Goal: Check status: Check status

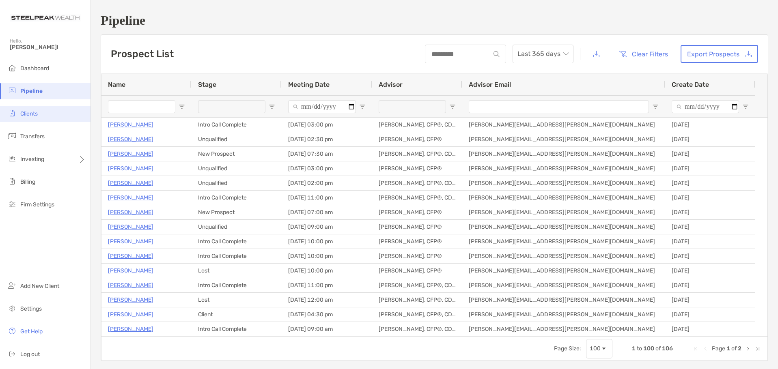
click at [30, 115] on span "Clients" at bounding box center [28, 113] width 17 height 7
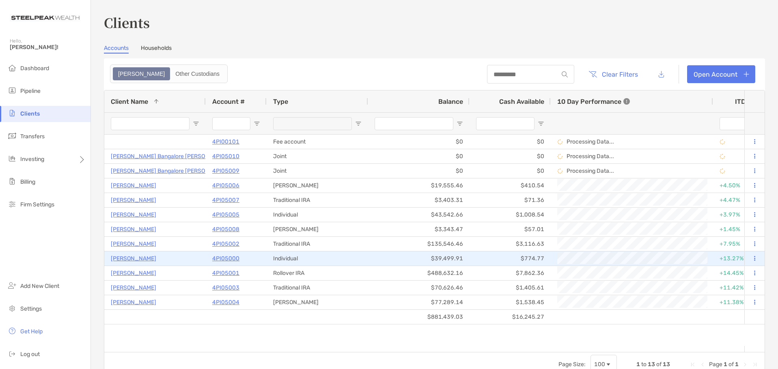
click at [142, 262] on p "[PERSON_NAME]" at bounding box center [133, 259] width 45 height 10
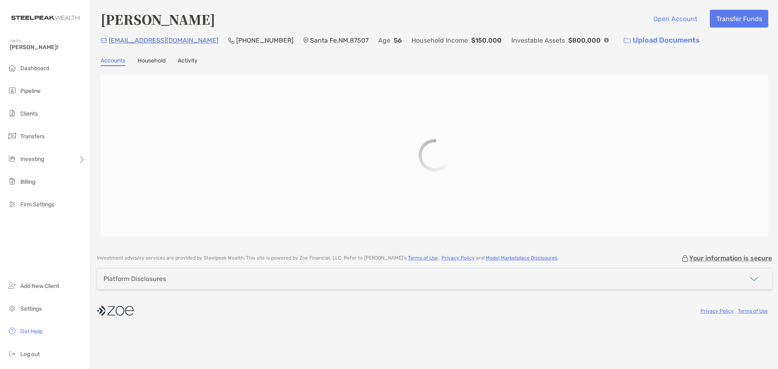
click at [191, 62] on link "Activity" at bounding box center [188, 61] width 20 height 9
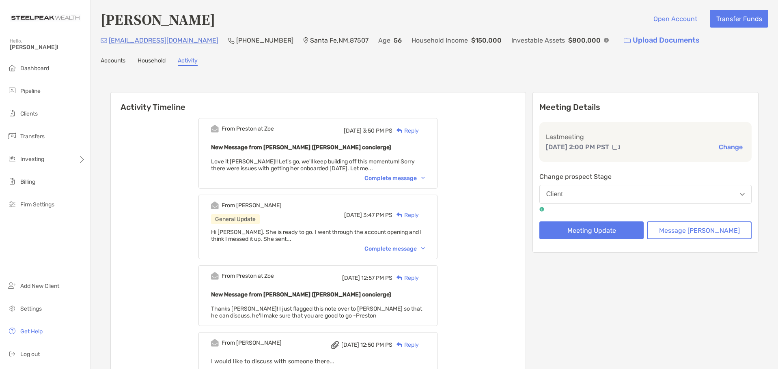
click at [121, 61] on link "Accounts" at bounding box center [113, 61] width 25 height 9
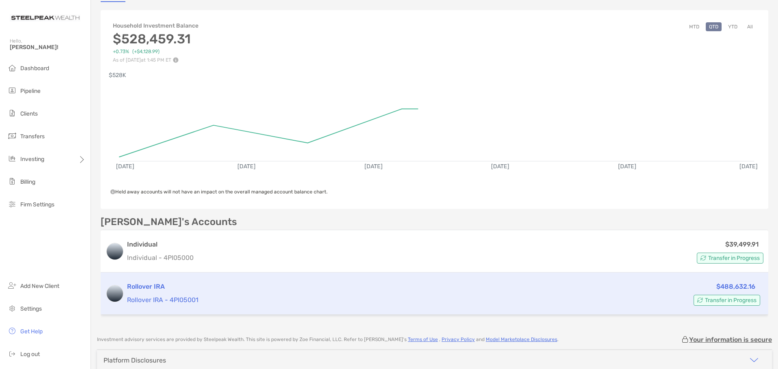
scroll to position [81, 0]
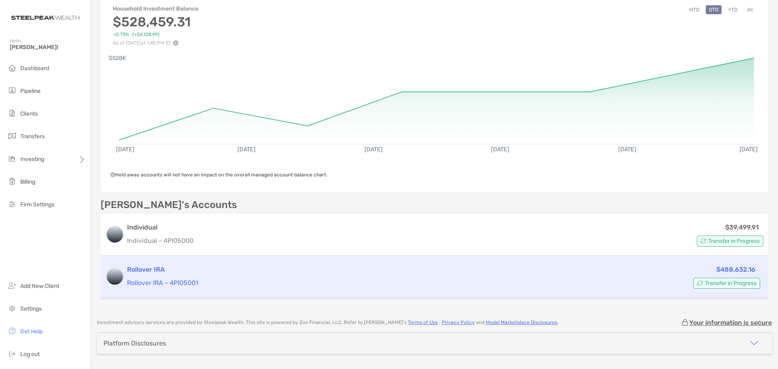
click at [148, 272] on h3 "Rollover IRA" at bounding box center [365, 270] width 476 height 10
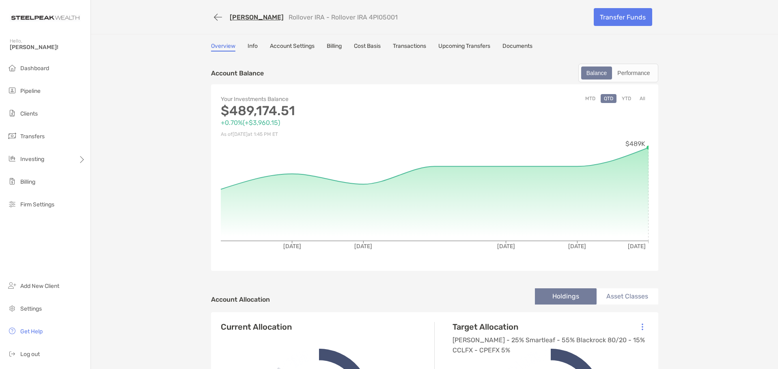
click at [404, 47] on link "Transactions" at bounding box center [409, 47] width 33 height 9
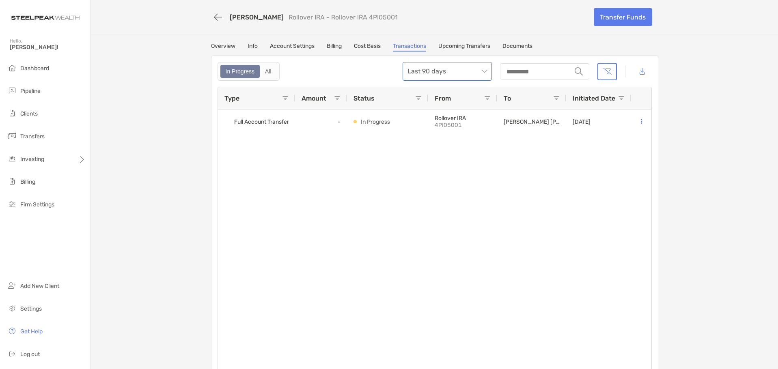
click at [478, 68] on span "Last 90 days" at bounding box center [448, 72] width 80 height 18
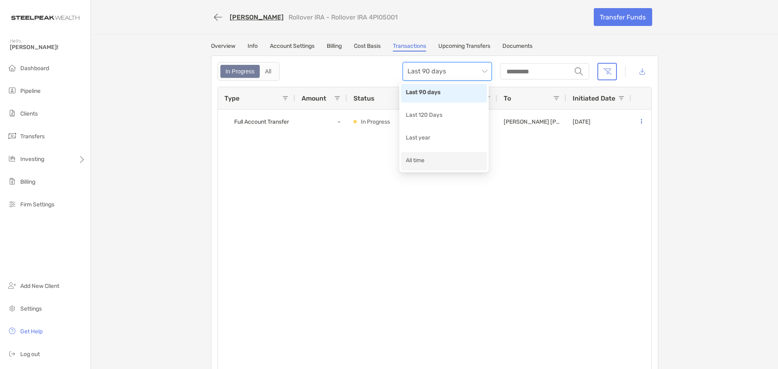
click at [423, 159] on div "All time" at bounding box center [444, 161] width 76 height 10
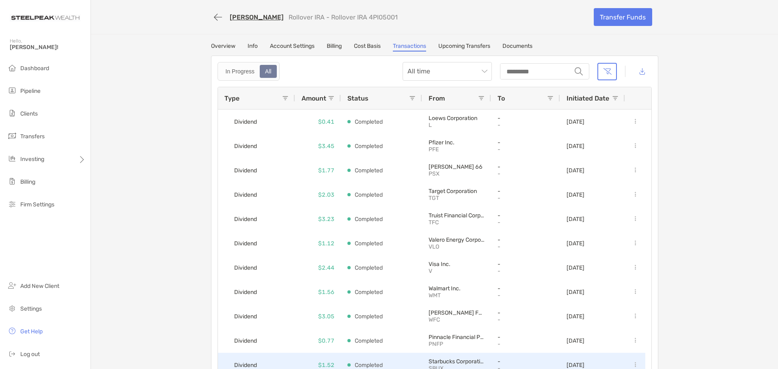
scroll to position [2177, 0]
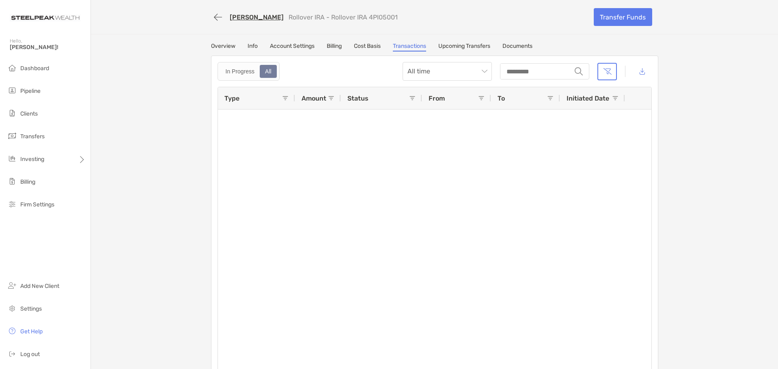
click at [452, 46] on link "Upcoming Transfers" at bounding box center [464, 47] width 52 height 9
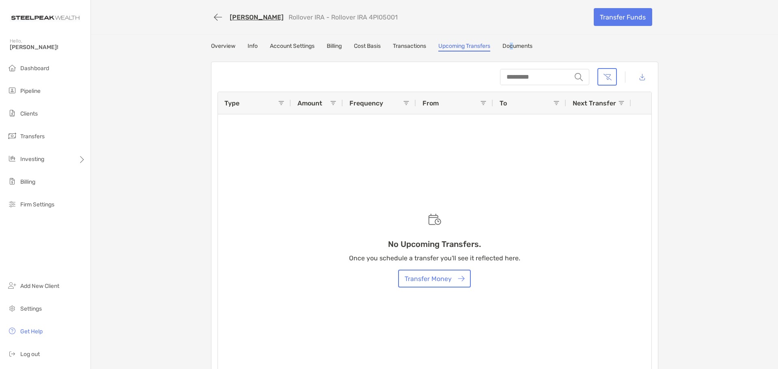
click at [513, 42] on div "[PERSON_NAME] Rollover IRA - Rollover IRA 4PI05001 Transfer Funds Overview Info…" at bounding box center [434, 193] width 687 height 386
click at [519, 48] on link "Documents" at bounding box center [518, 47] width 30 height 9
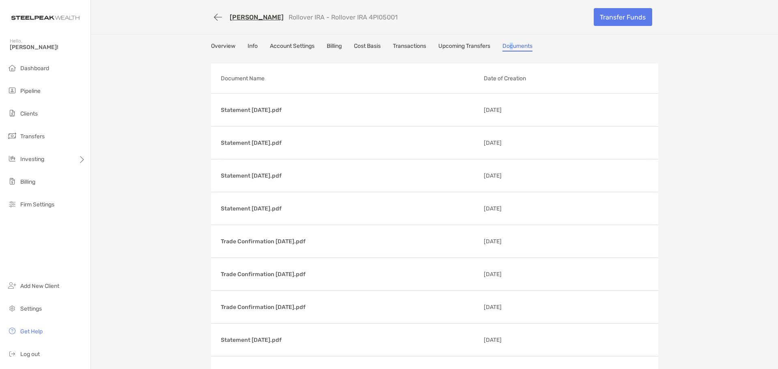
click at [413, 45] on link "Transactions" at bounding box center [409, 47] width 33 height 9
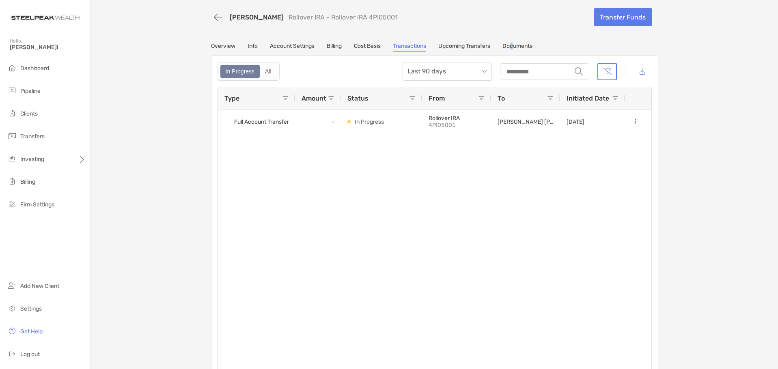
click at [332, 46] on link "Billing" at bounding box center [334, 47] width 15 height 9
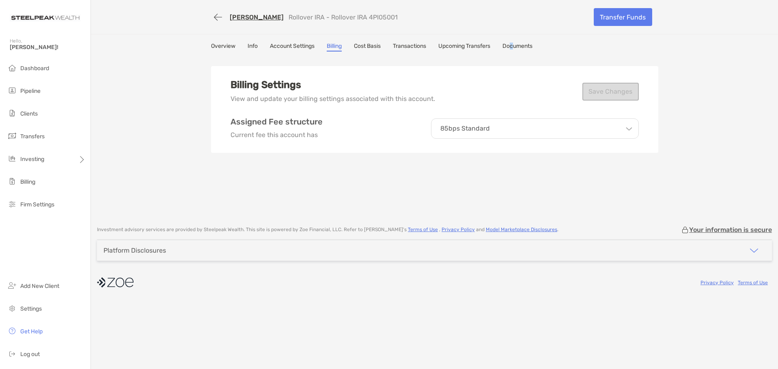
click at [408, 47] on link "Transactions" at bounding box center [409, 47] width 33 height 9
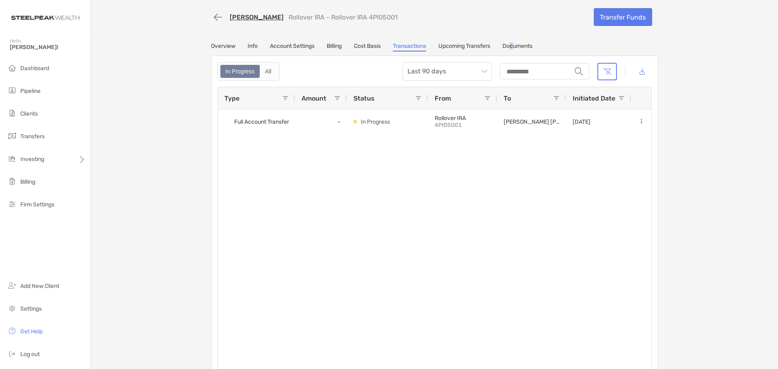
click at [282, 99] on span at bounding box center [285, 98] width 6 height 6
click at [483, 75] on span "Last 90 days" at bounding box center [448, 72] width 80 height 18
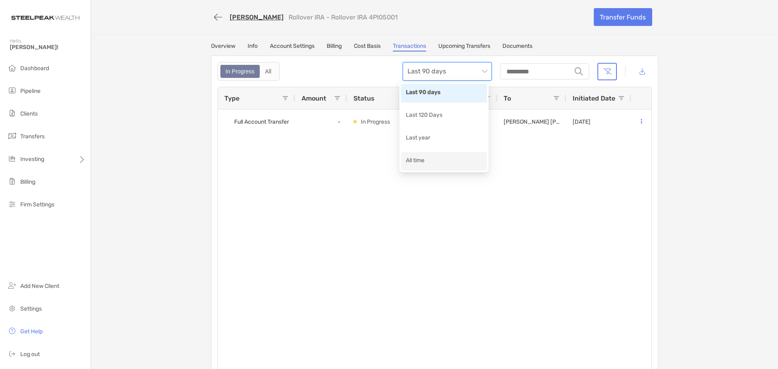
click at [421, 160] on div "All time" at bounding box center [444, 161] width 76 height 10
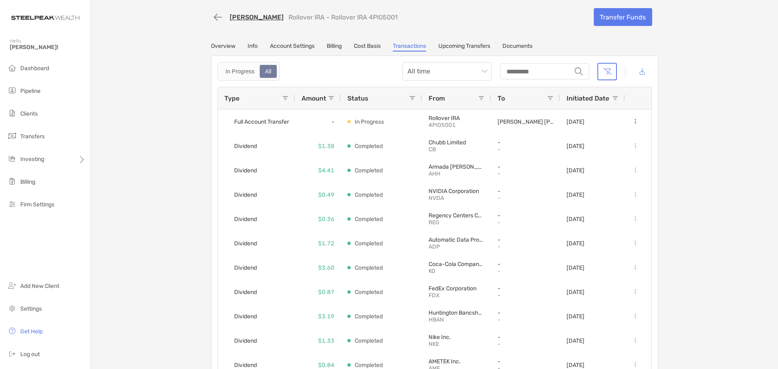
click at [284, 100] on span at bounding box center [285, 98] width 6 height 6
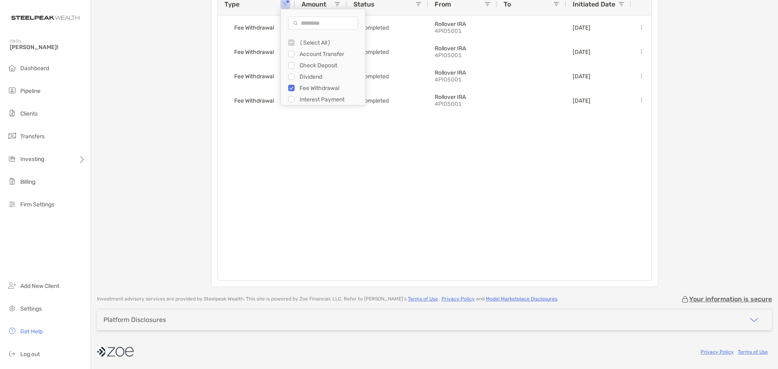
click at [309, 131] on div "Fee Withdrawal $974.95 Completed Rollover IRA 4PI05001 [DATE] Fee Withdrawal $6…" at bounding box center [435, 147] width 434 height 265
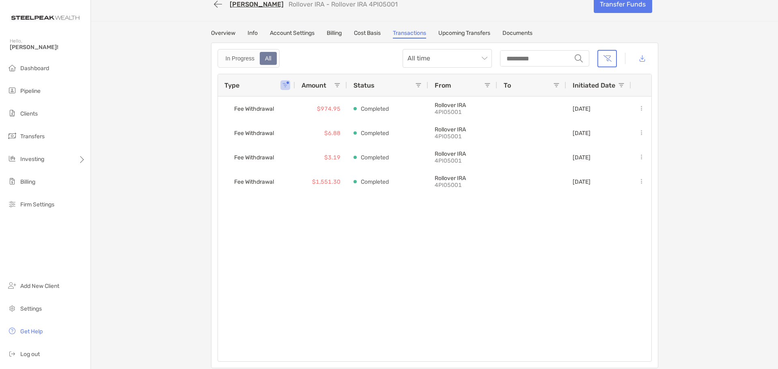
click at [462, 36] on link "Upcoming Transfers" at bounding box center [464, 34] width 52 height 9
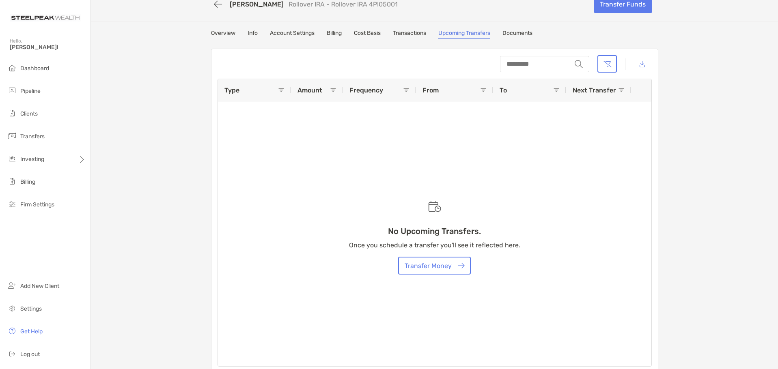
click at [405, 31] on link "Transactions" at bounding box center [409, 34] width 33 height 9
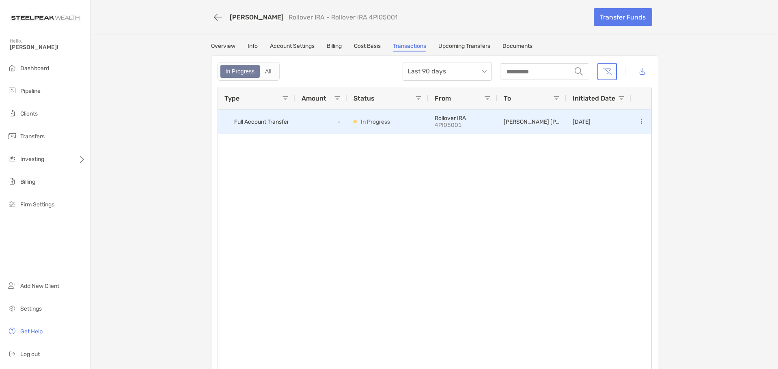
click at [641, 120] on button at bounding box center [642, 122] width 8 height 8
click at [641, 123] on button at bounding box center [642, 122] width 8 height 8
click at [253, 112] on div "Full Account Transfer" at bounding box center [256, 122] width 77 height 24
click at [255, 117] on span "Full Account Transfer" at bounding box center [261, 121] width 55 height 13
click at [313, 125] on div "-" at bounding box center [321, 122] width 52 height 24
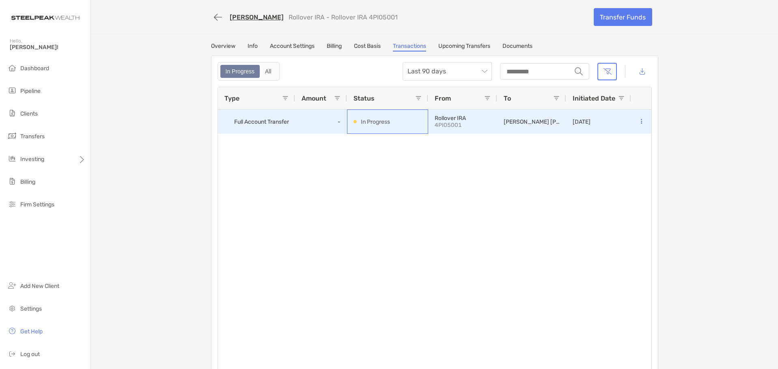
drag, startPoint x: 393, startPoint y: 123, endPoint x: 331, endPoint y: 121, distance: 62.1
click at [331, 121] on div "Full Account Transfer - In Progress Rollover IRA 4PI05001 [PERSON_NAME] [PERSON…" at bounding box center [435, 122] width 434 height 24
click at [331, 121] on div "-" at bounding box center [321, 122] width 52 height 24
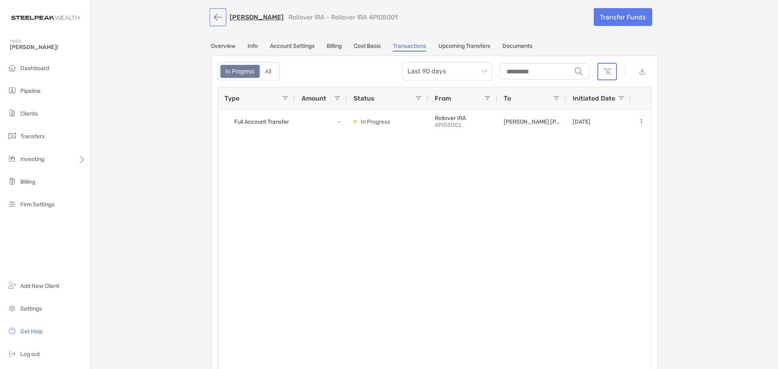
click at [213, 21] on button "button" at bounding box center [218, 17] width 14 height 15
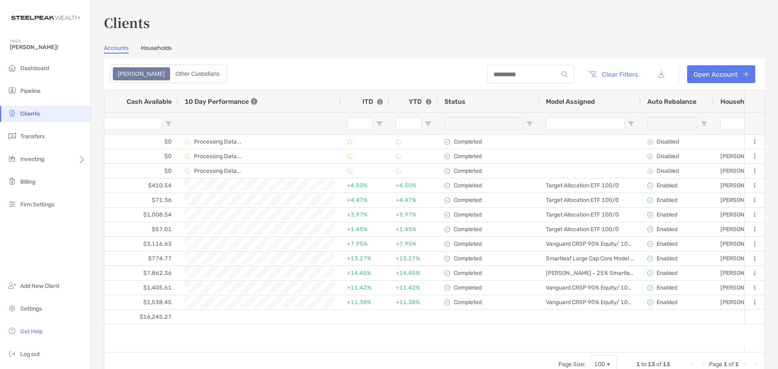
scroll to position [0, 513]
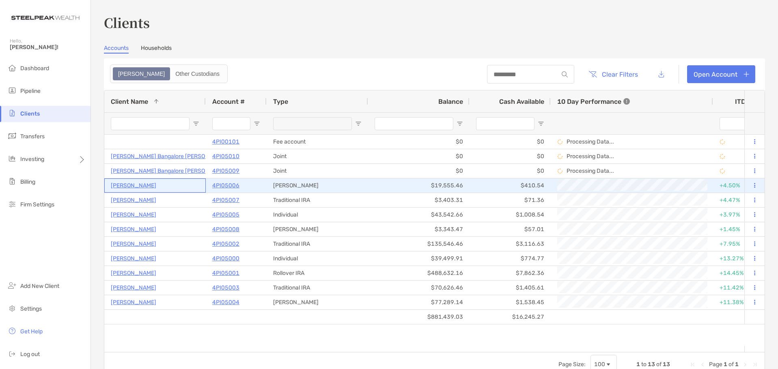
click at [133, 188] on p "[PERSON_NAME]" at bounding box center [133, 186] width 45 height 10
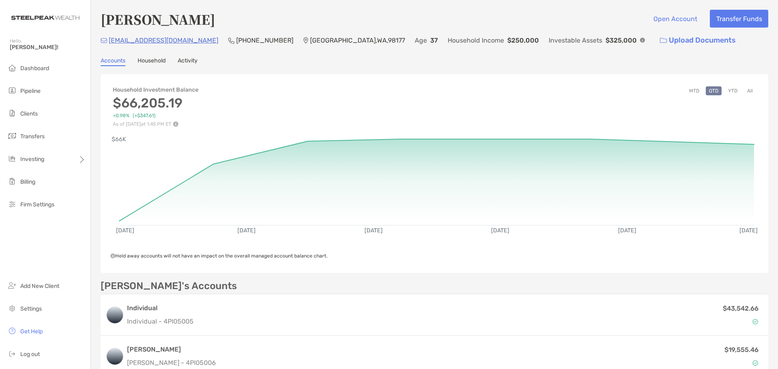
click at [189, 59] on link "Activity" at bounding box center [188, 61] width 20 height 9
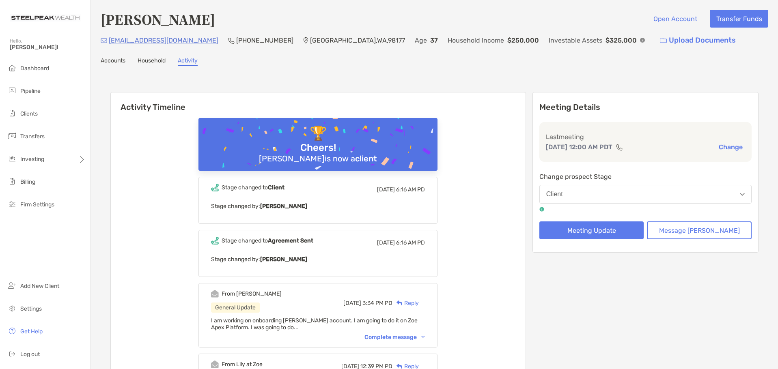
click at [122, 59] on link "Accounts" at bounding box center [113, 61] width 25 height 9
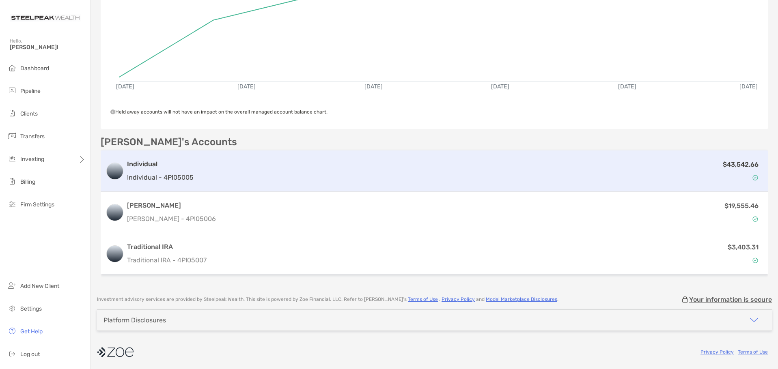
click at [143, 180] on p "Individual - 4PI05005" at bounding box center [160, 178] width 67 height 10
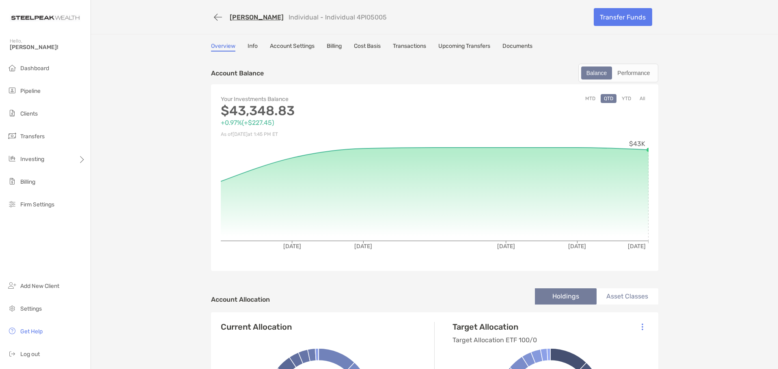
click at [401, 48] on link "Transactions" at bounding box center [409, 47] width 33 height 9
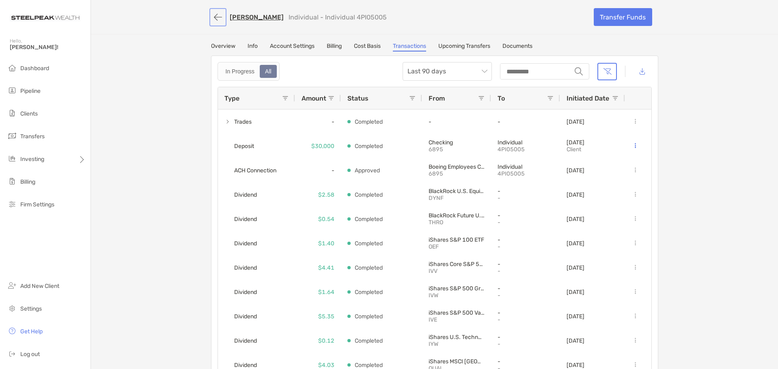
click at [215, 22] on button "button" at bounding box center [218, 17] width 14 height 15
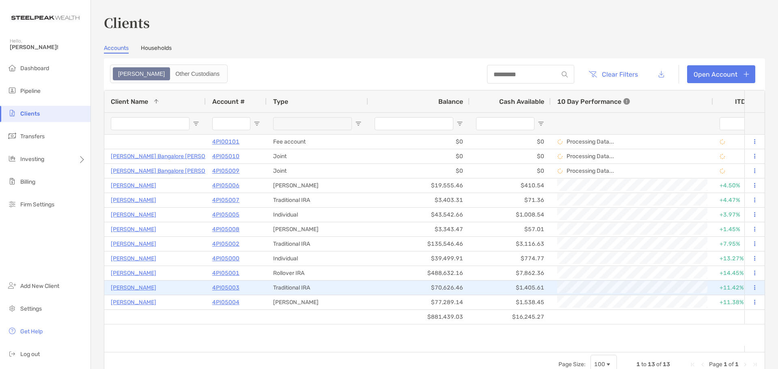
click at [223, 288] on p "4PI05003" at bounding box center [225, 288] width 27 height 10
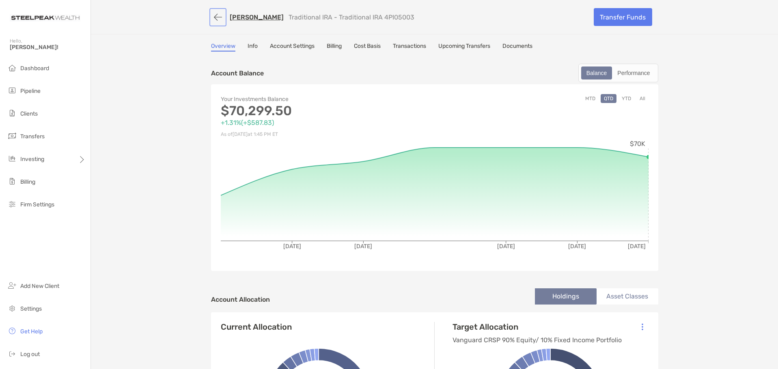
click at [218, 17] on button "button" at bounding box center [218, 17] width 14 height 15
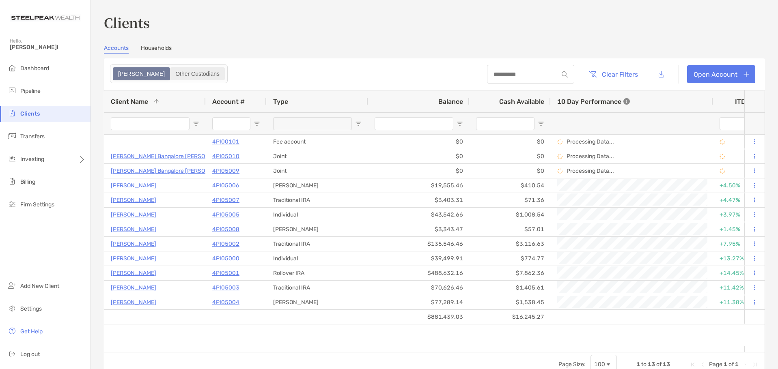
click at [171, 73] on div "Other Custodians" at bounding box center [197, 73] width 53 height 11
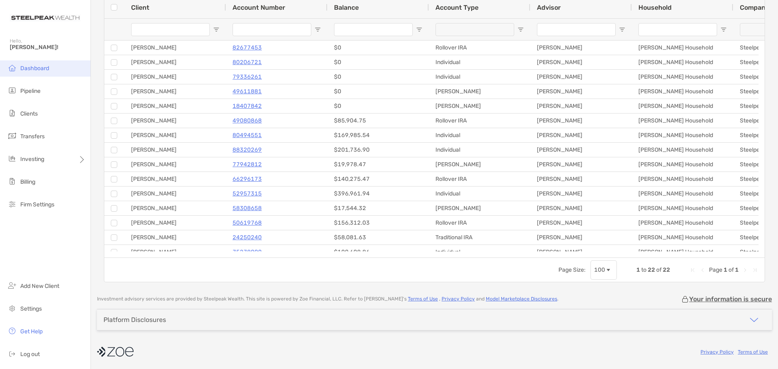
click at [33, 61] on li "Dashboard" at bounding box center [45, 68] width 91 height 16
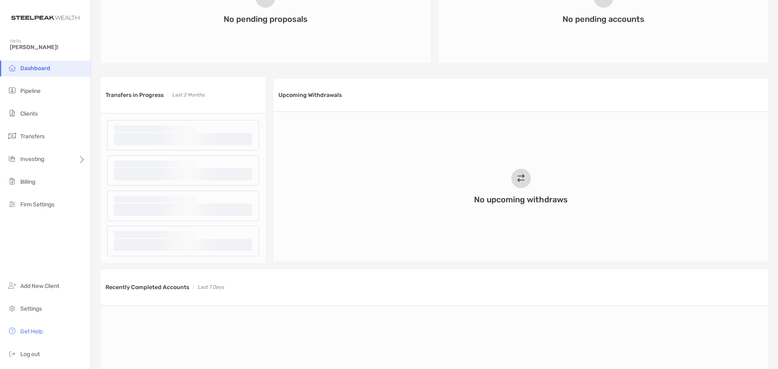
scroll to position [414, 0]
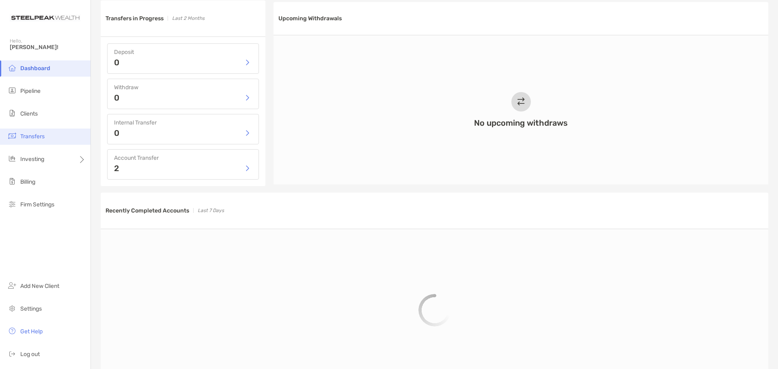
click at [36, 137] on span "Transfers" at bounding box center [32, 136] width 24 height 7
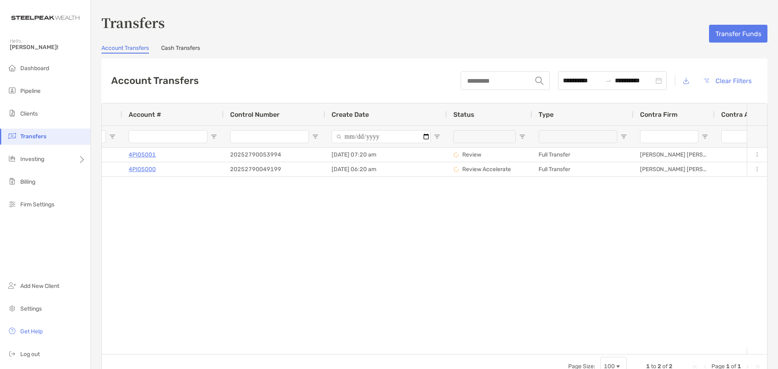
scroll to position [0, 188]
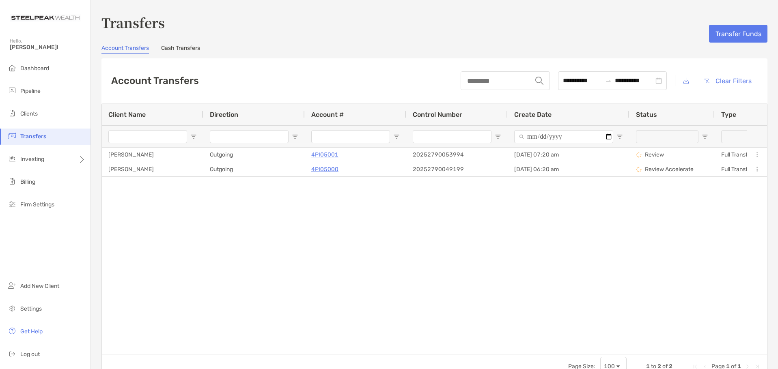
click at [684, 83] on icon at bounding box center [687, 81] width 6 height 6
click at [148, 223] on div "[PERSON_NAME] Outgoing 4PI05001 20252790053994 [DATE] 07:20 am Review Full Tran…" at bounding box center [424, 248] width 645 height 201
click at [188, 50] on link "Cash Transfers" at bounding box center [180, 49] width 39 height 9
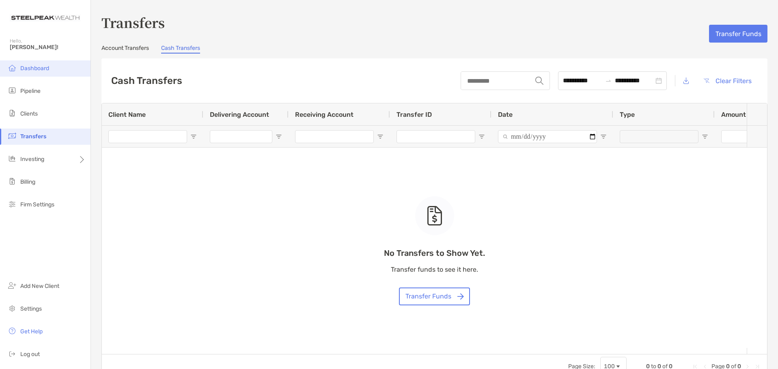
click at [34, 67] on span "Dashboard" at bounding box center [34, 68] width 29 height 7
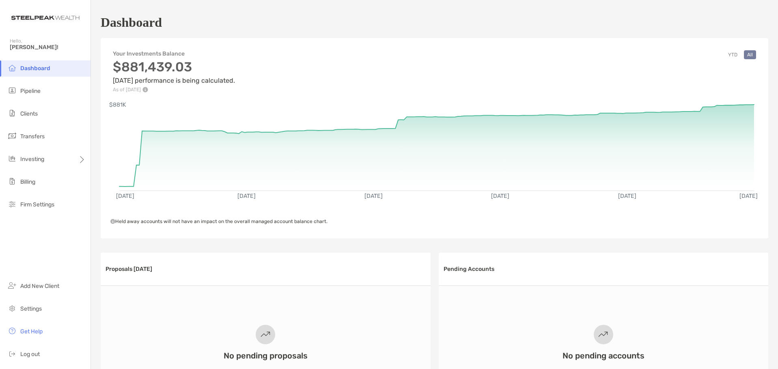
drag, startPoint x: 119, startPoint y: 221, endPoint x: 358, endPoint y: 228, distance: 239.2
click at [358, 228] on div "Your Investments Balance $881,439.03 [DATE] performance is being calculated. As…" at bounding box center [435, 138] width 668 height 201
click at [357, 228] on div "Your Investments Balance $881,439.03 [DATE] performance is being calculated. As…" at bounding box center [435, 138] width 668 height 201
drag, startPoint x: 317, startPoint y: 226, endPoint x: 97, endPoint y: 222, distance: 220.0
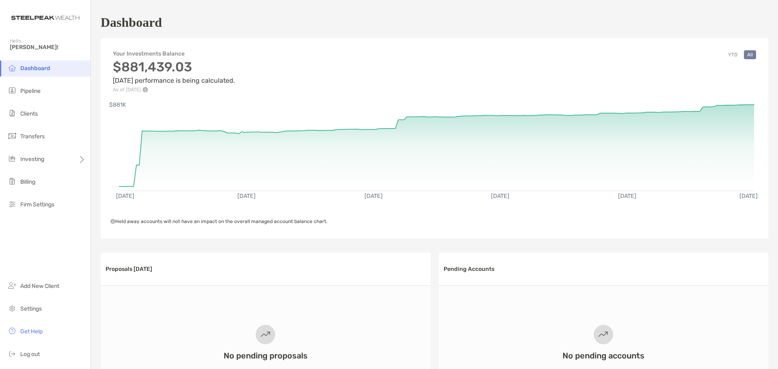
click at [102, 221] on div "Your Investments Balance $881,439.03 [DATE] performance is being calculated. As…" at bounding box center [435, 138] width 668 height 201
drag, startPoint x: 119, startPoint y: 221, endPoint x: 345, endPoint y: 224, distance: 225.7
click at [345, 224] on div "Held away accounts will not have an impact on the overall managed account balan…" at bounding box center [434, 221] width 648 height 6
drag, startPoint x: 369, startPoint y: 226, endPoint x: 93, endPoint y: 219, distance: 276.9
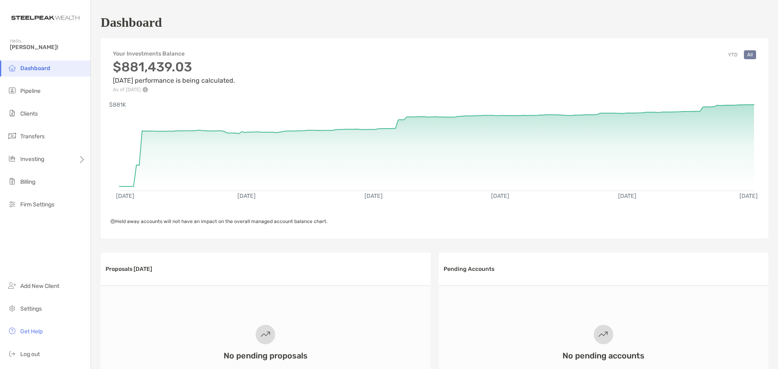
click at [111, 219] on icon at bounding box center [112, 221] width 5 height 5
drag, startPoint x: 110, startPoint y: 224, endPoint x: 380, endPoint y: 226, distance: 269.1
click at [380, 226] on div "Your Investments Balance $881,439.03 [DATE] performance is being calculated. As…" at bounding box center [435, 138] width 668 height 201
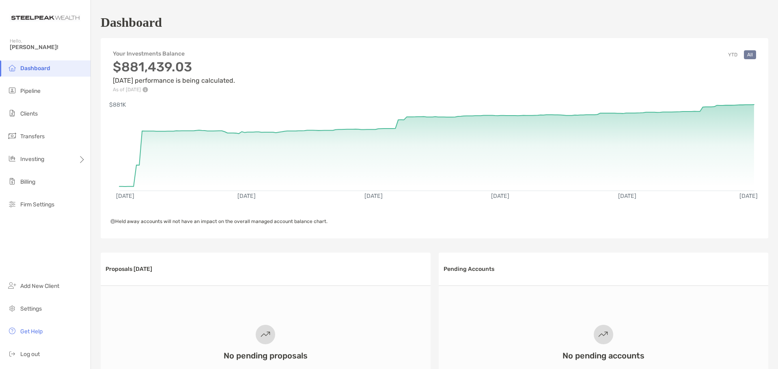
drag, startPoint x: 398, startPoint y: 222, endPoint x: 111, endPoint y: 224, distance: 287.4
click at [111, 224] on div "Held away accounts will not have an impact on the overall managed account balan…" at bounding box center [434, 221] width 648 height 6
click at [111, 224] on span "Held away accounts will not have an impact on the overall managed account balan…" at bounding box center [218, 222] width 217 height 6
